Goal: Task Accomplishment & Management: Complete application form

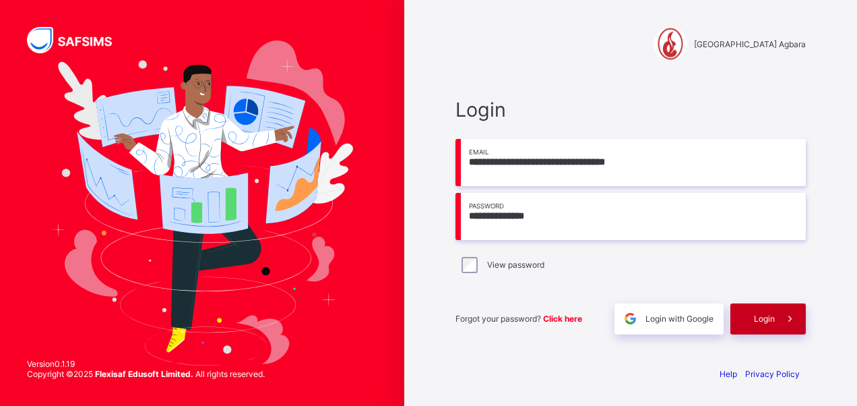
click at [761, 319] on span "Login" at bounding box center [764, 318] width 21 height 10
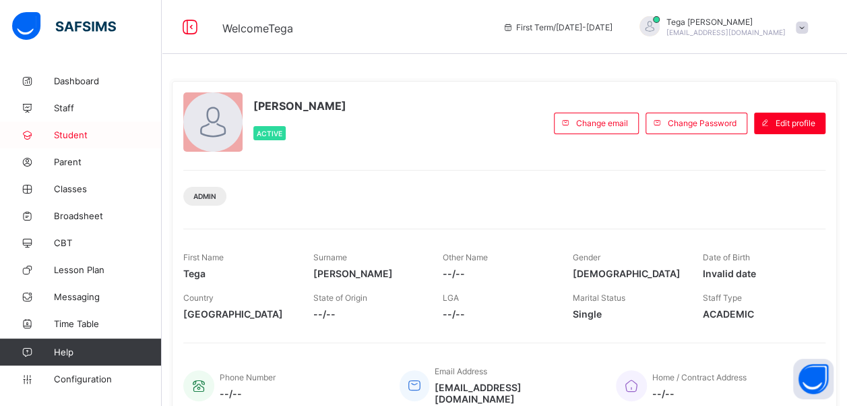
click at [80, 133] on span "Student" at bounding box center [108, 134] width 108 height 11
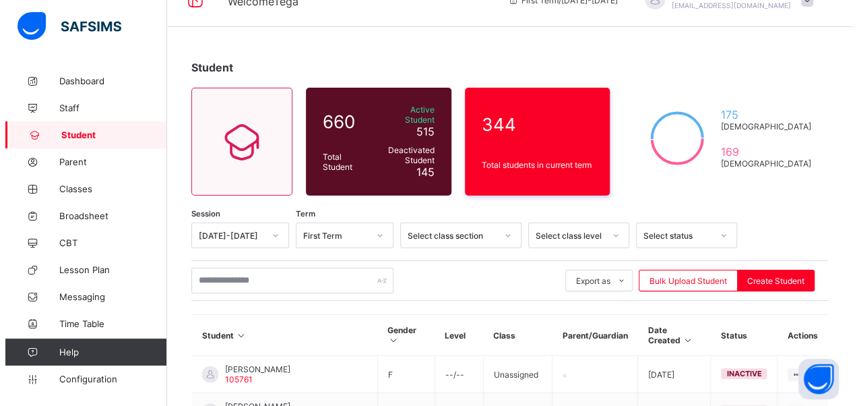
scroll to position [54, 0]
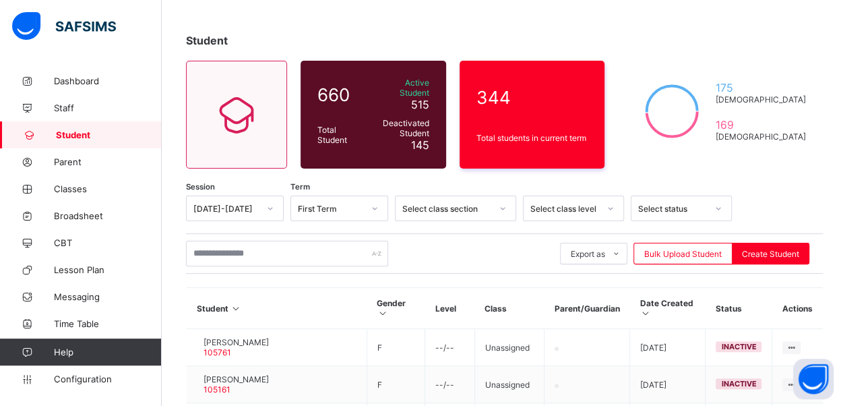
click at [96, 132] on span "Student" at bounding box center [109, 134] width 106 height 11
click at [693, 251] on div "Bulk Upload Student" at bounding box center [682, 254] width 99 height 22
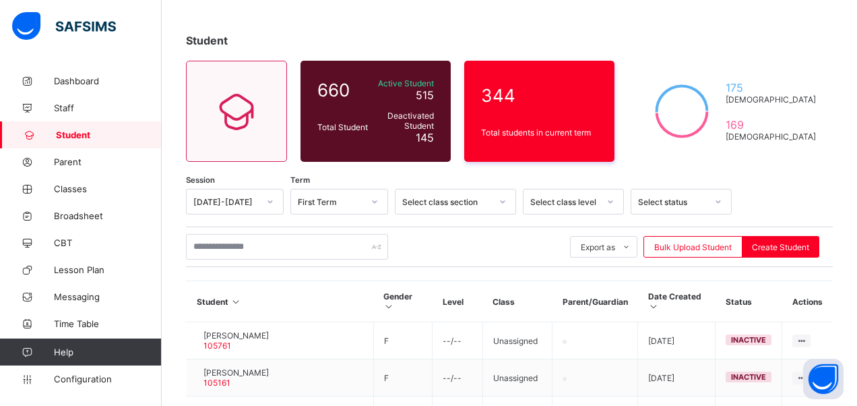
scroll to position [139, 0]
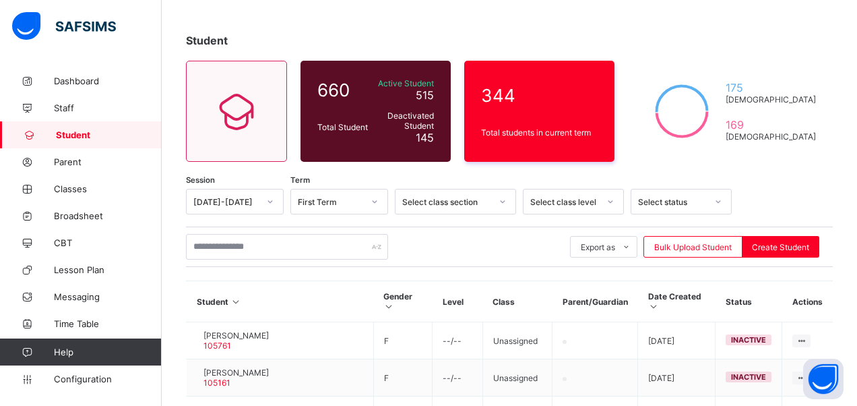
scroll to position [583, 0]
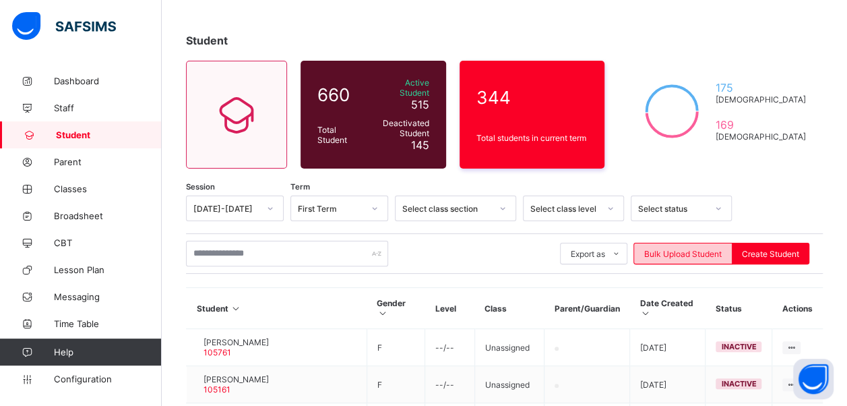
click at [681, 249] on span "Bulk Upload Student" at bounding box center [682, 254] width 77 height 10
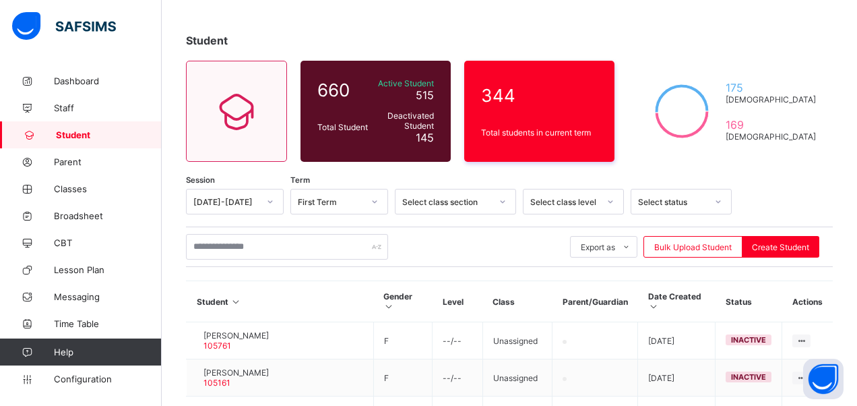
scroll to position [292, 0]
type input "**********"
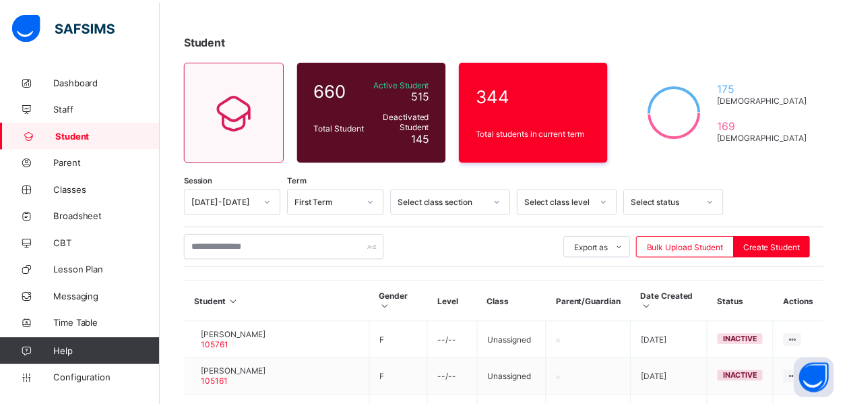
scroll to position [287, 0]
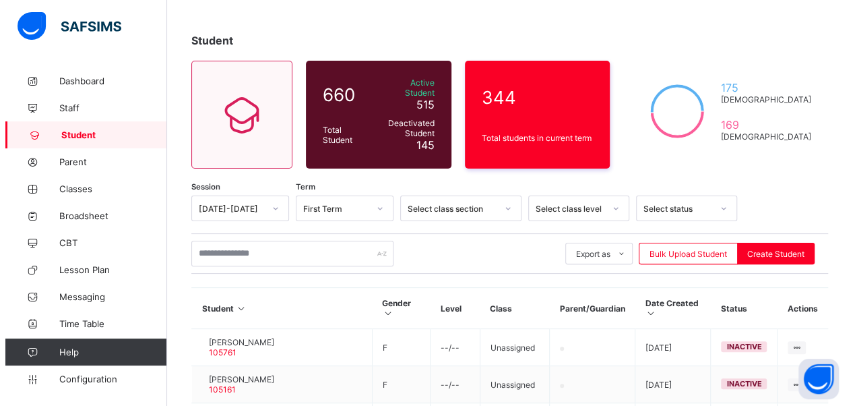
scroll to position [600, 0]
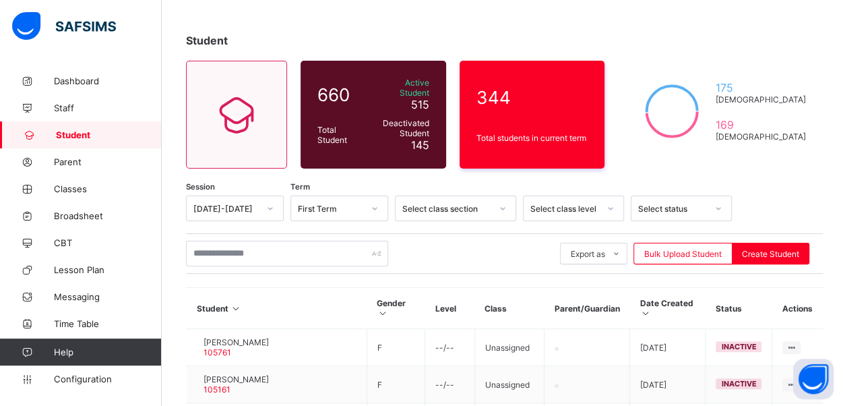
click at [686, 249] on span "Bulk Upload Student" at bounding box center [682, 254] width 77 height 10
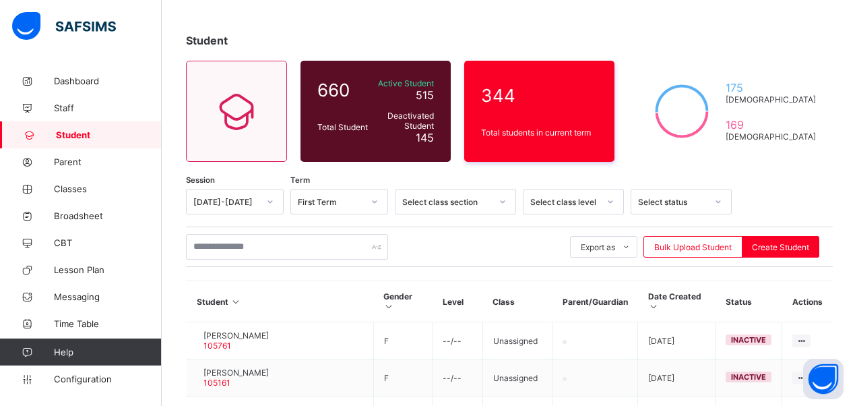
scroll to position [225, 0]
type input "**********"
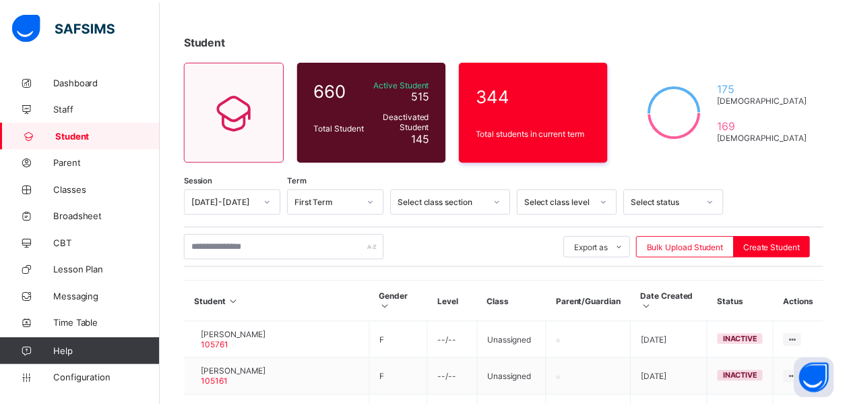
scroll to position [290, 0]
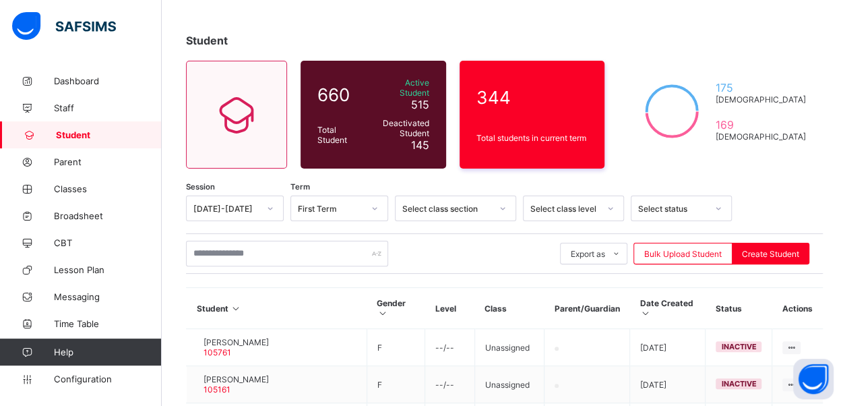
scroll to position [176, 0]
